Goal: Task Accomplishment & Management: Use online tool/utility

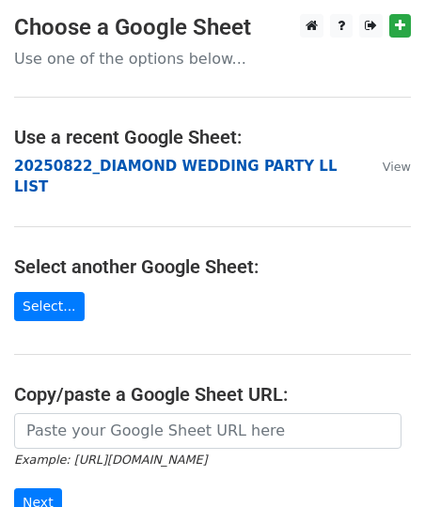
click at [127, 166] on strong "20250822_DIAMOND WEDDING PARTY LL LIST" at bounding box center [175, 177] width 322 height 39
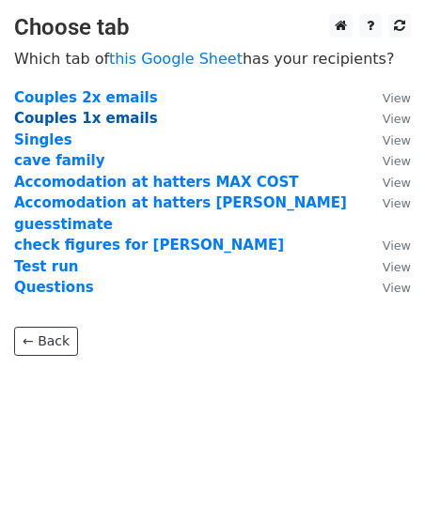
click at [126, 120] on strong "Couples 1x emails" at bounding box center [86, 118] width 144 height 17
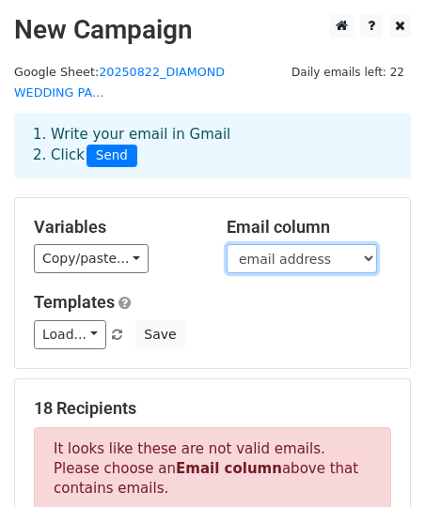
click at [262, 257] on select "Last name email address invite sent Response second person first name second pe…" at bounding box center [301, 258] width 150 height 29
click at [226, 244] on select "Last name email address invite sent Response second person first name second pe…" at bounding box center [301, 258] width 150 height 29
